Goal: Transaction & Acquisition: Subscribe to service/newsletter

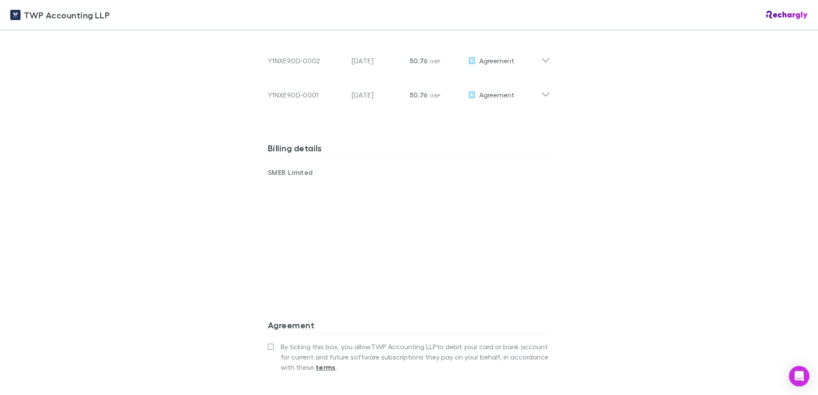
scroll to position [556, 0]
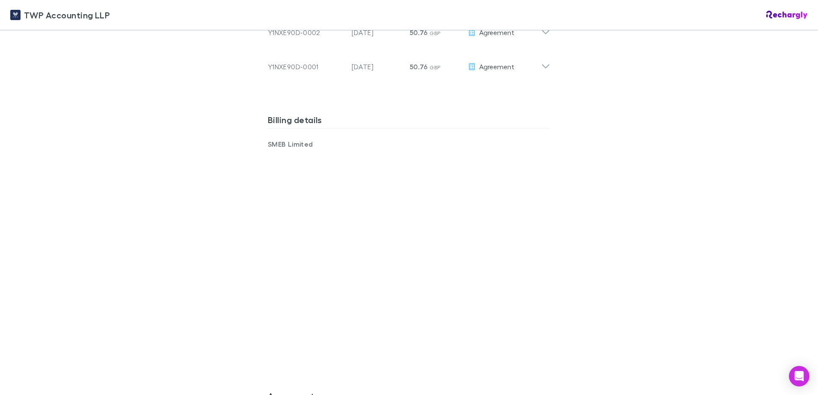
click at [644, 286] on div "TWP Accounting LLP TWP Accounting LLP Software subscriptions agreement TWP Acco…" at bounding box center [409, 197] width 818 height 395
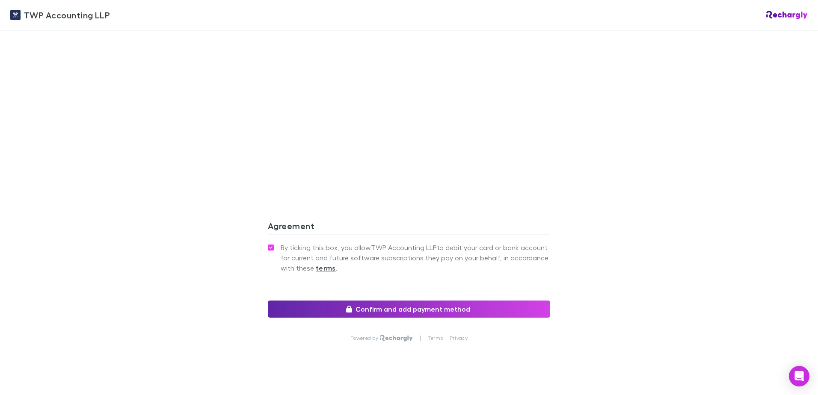
scroll to position [731, 0]
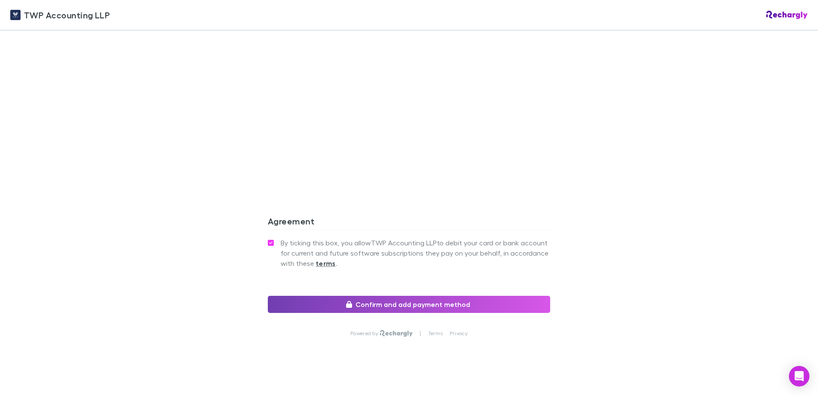
click at [421, 296] on button "Confirm and add payment method" at bounding box center [409, 304] width 282 height 17
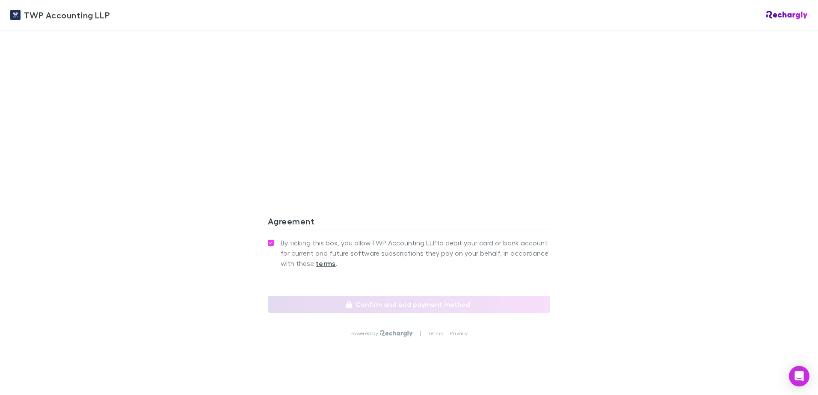
scroll to position [762, 0]
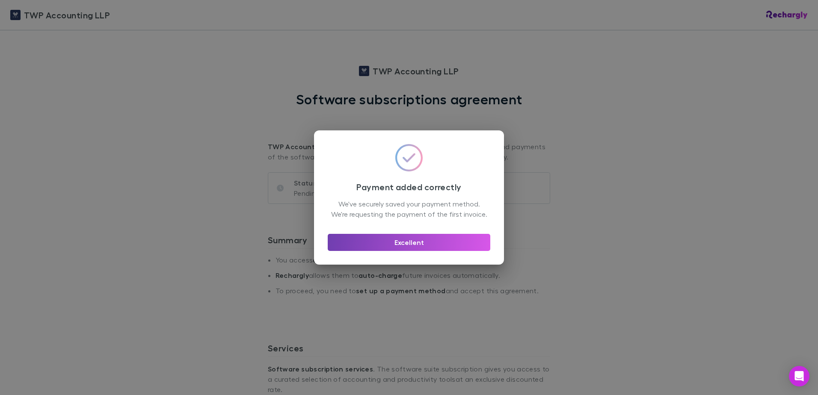
click at [431, 251] on button "Excellent" at bounding box center [409, 242] width 163 height 17
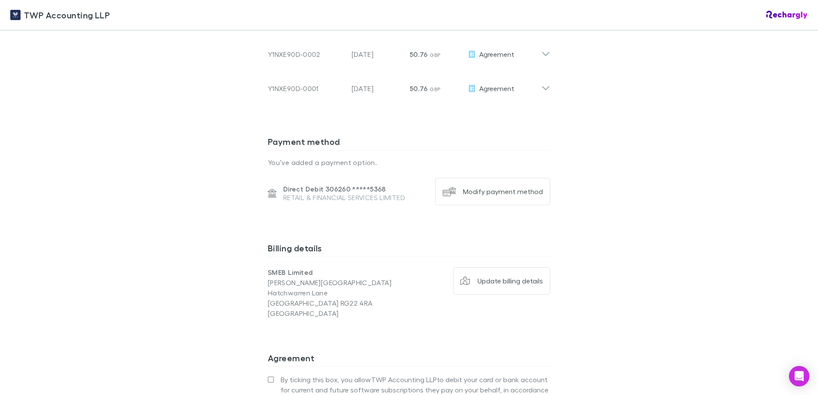
scroll to position [599, 0]
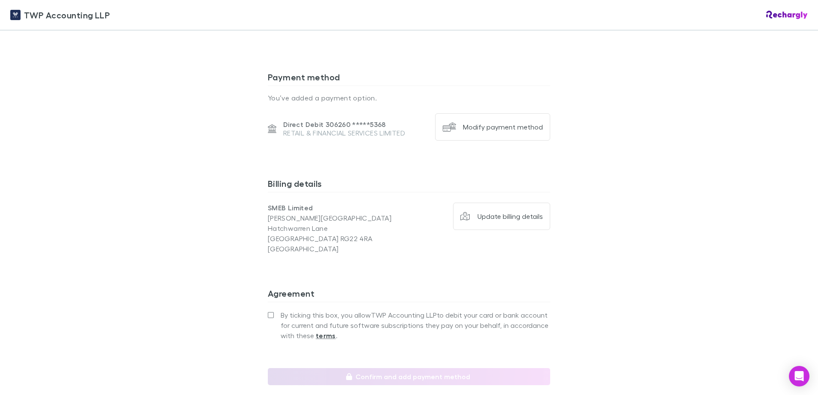
click at [268, 310] on label "By ticking this box, you allow TWP Accounting LLP to debit your card or bank ac…" at bounding box center [409, 325] width 282 height 31
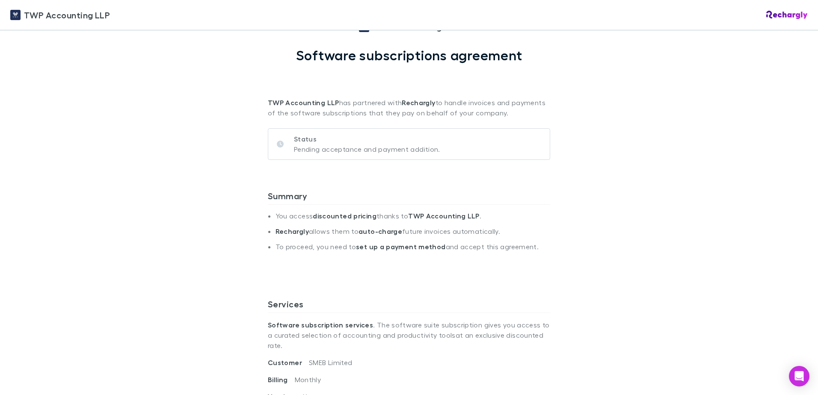
scroll to position [0, 0]
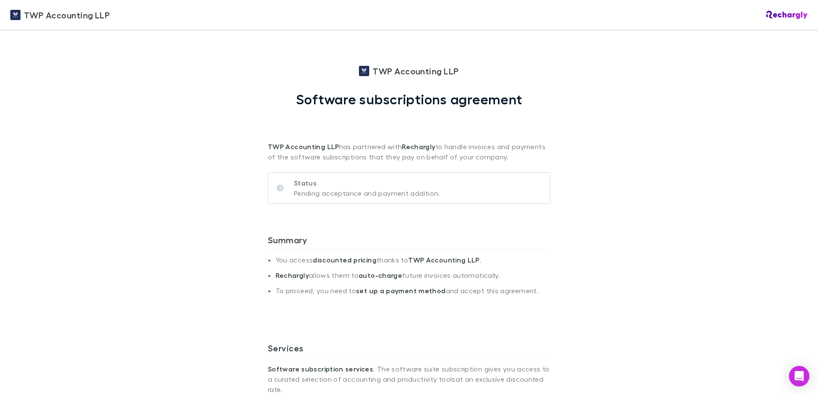
click at [381, 197] on p "Pending acceptance and payment addition." at bounding box center [367, 193] width 146 height 10
click at [294, 192] on p "Pending acceptance and payment addition." at bounding box center [367, 193] width 146 height 10
